Goal: Find specific page/section: Find specific page/section

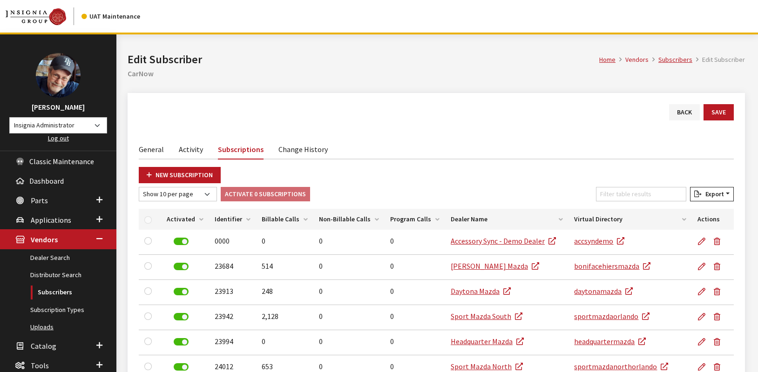
scroll to position [196, 0]
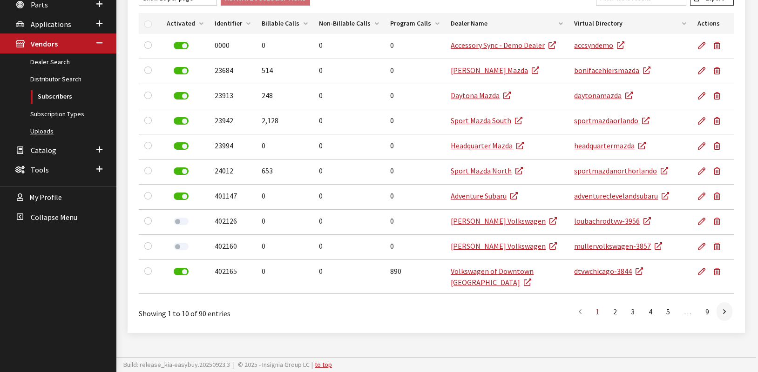
click at [46, 133] on link "Uploads" at bounding box center [58, 131] width 116 height 17
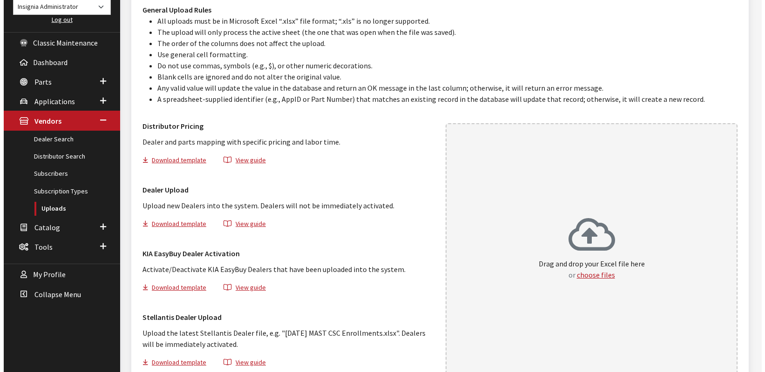
scroll to position [179, 0]
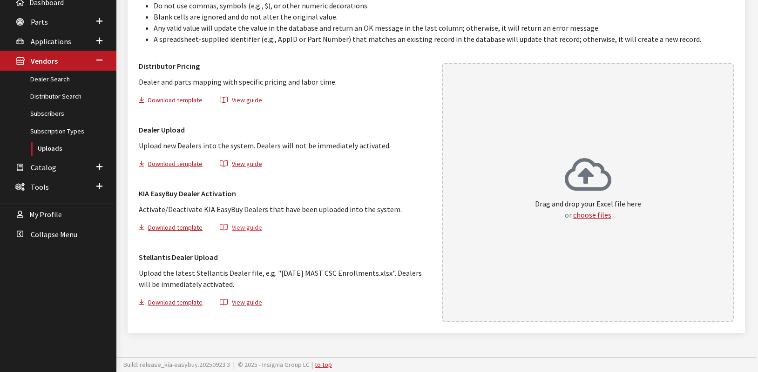
click at [243, 224] on button "View guide" at bounding box center [241, 229] width 58 height 13
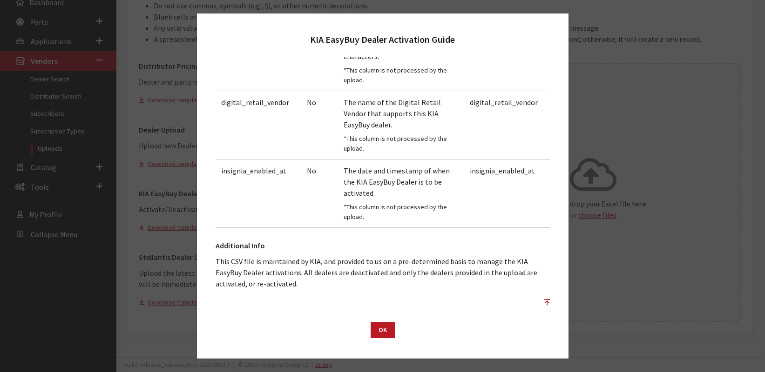
scroll to position [229, 0]
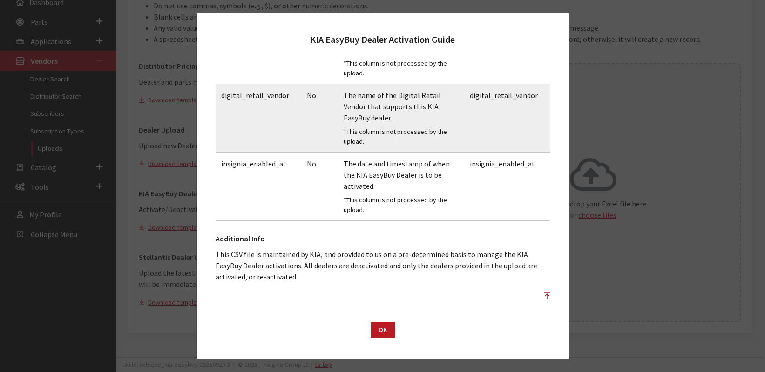
click at [267, 95] on td "digital_retail_vendor" at bounding box center [259, 118] width 86 height 68
